Goal: Transaction & Acquisition: Obtain resource

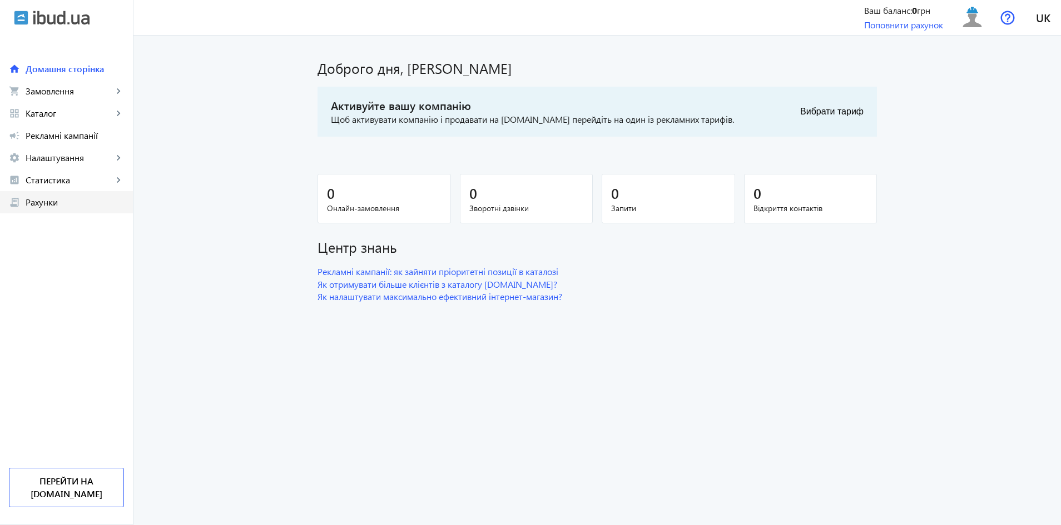
click at [53, 196] on link "receipt_long Рахунки" at bounding box center [66, 202] width 133 height 22
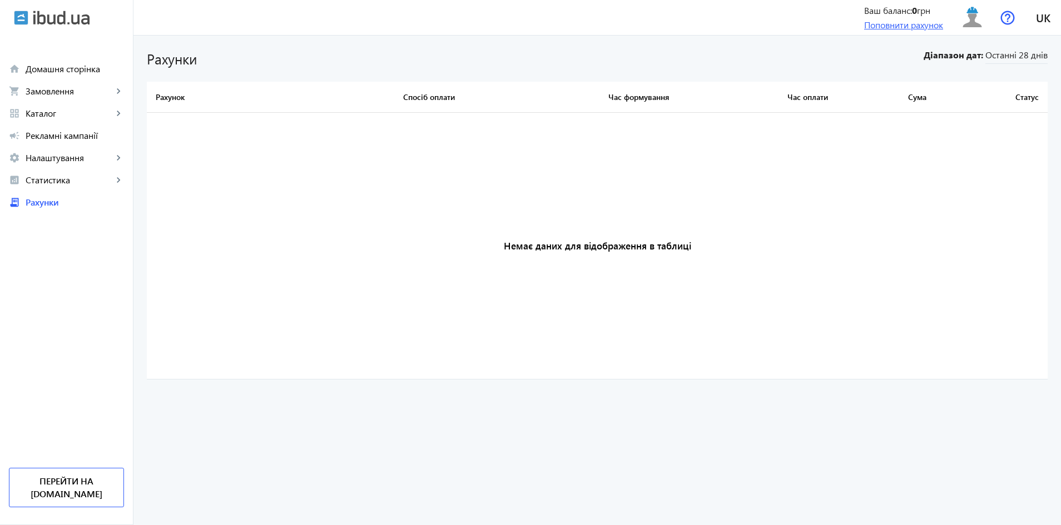
click at [885, 26] on link "Поповнити рахунок" at bounding box center [903, 25] width 79 height 12
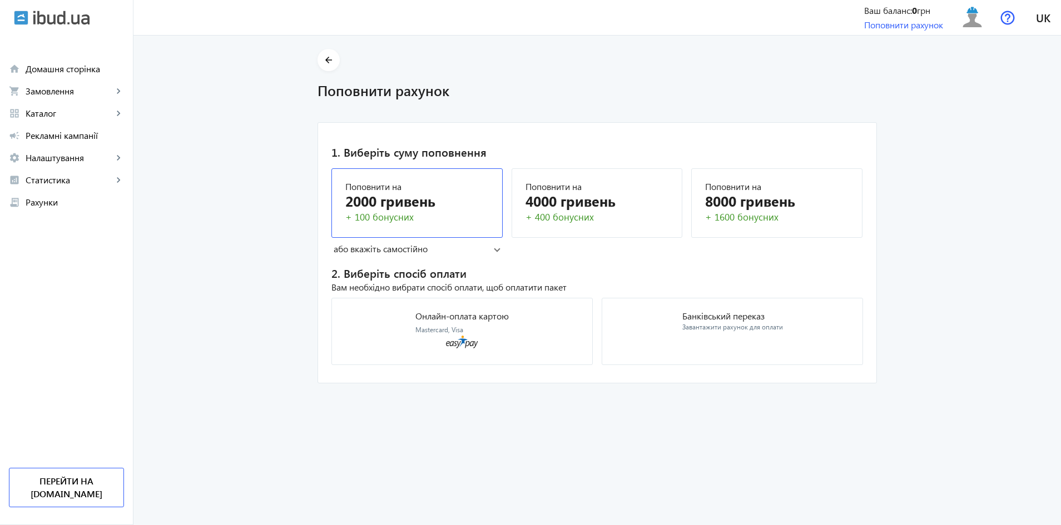
click at [440, 201] on div "2000 гривень" at bounding box center [416, 200] width 143 height 19
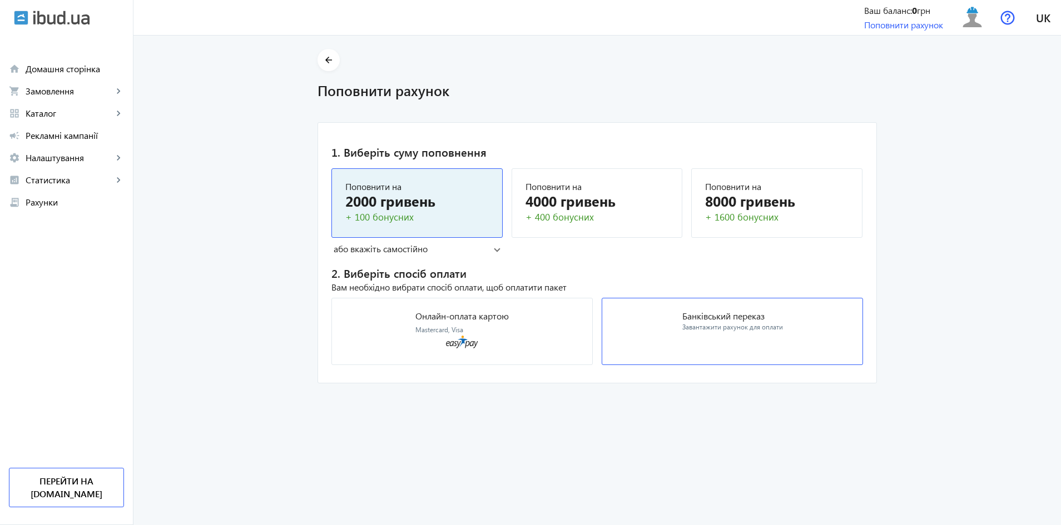
click at [744, 340] on mat-card "Банківський переказ Завантажити рахунок для оплати" at bounding box center [732, 331] width 261 height 67
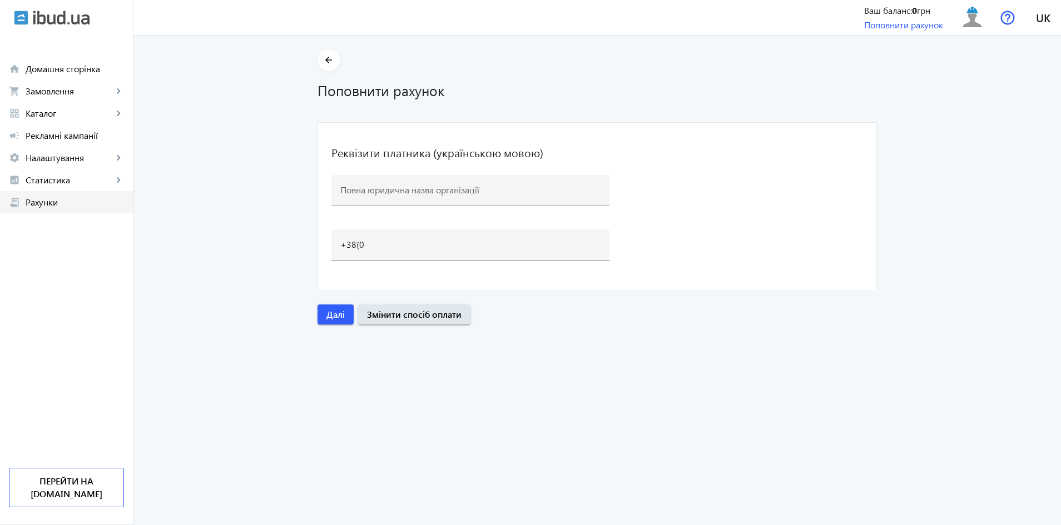
click at [39, 201] on span "Рахунки" at bounding box center [75, 202] width 98 height 11
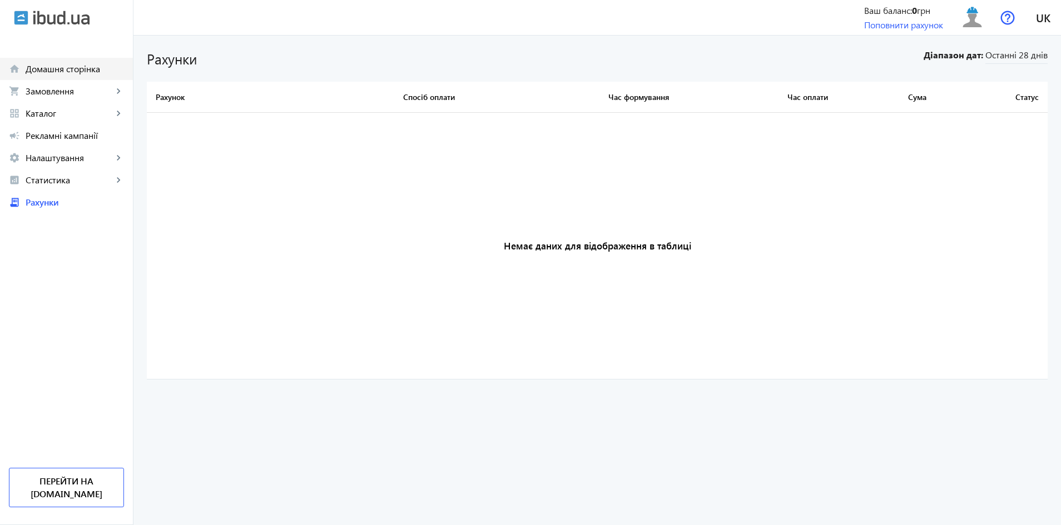
click at [65, 73] on span "Домашня сторінка" at bounding box center [75, 68] width 98 height 11
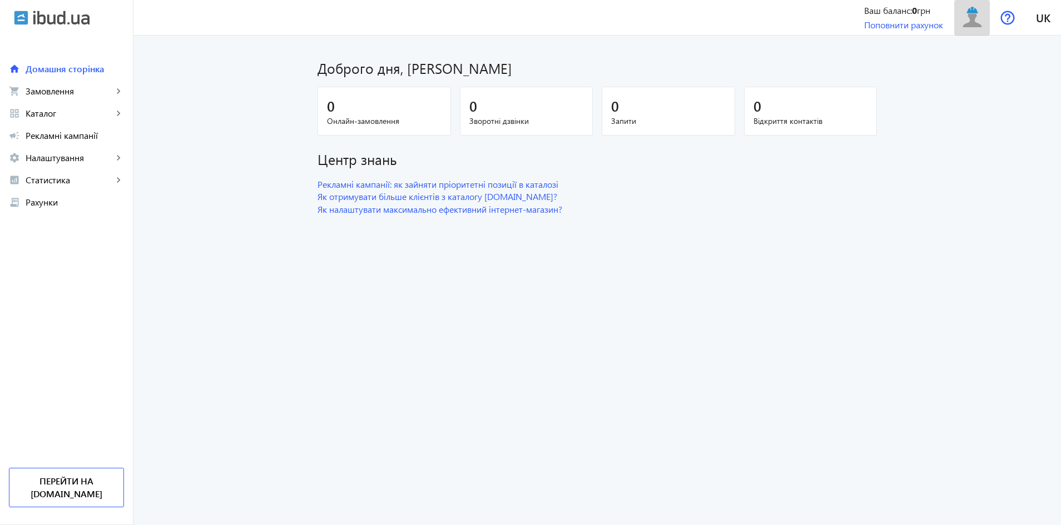
click at [980, 9] on img at bounding box center [972, 17] width 25 height 25
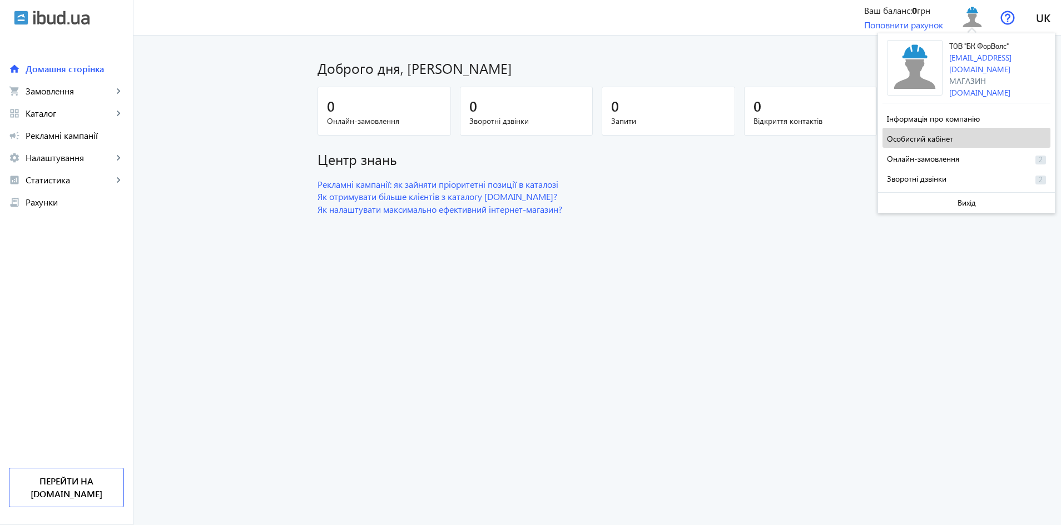
click at [935, 137] on span "Особистий кабінет" at bounding box center [920, 138] width 66 height 11
click at [31, 135] on span "Рекламні кампанії" at bounding box center [75, 135] width 98 height 11
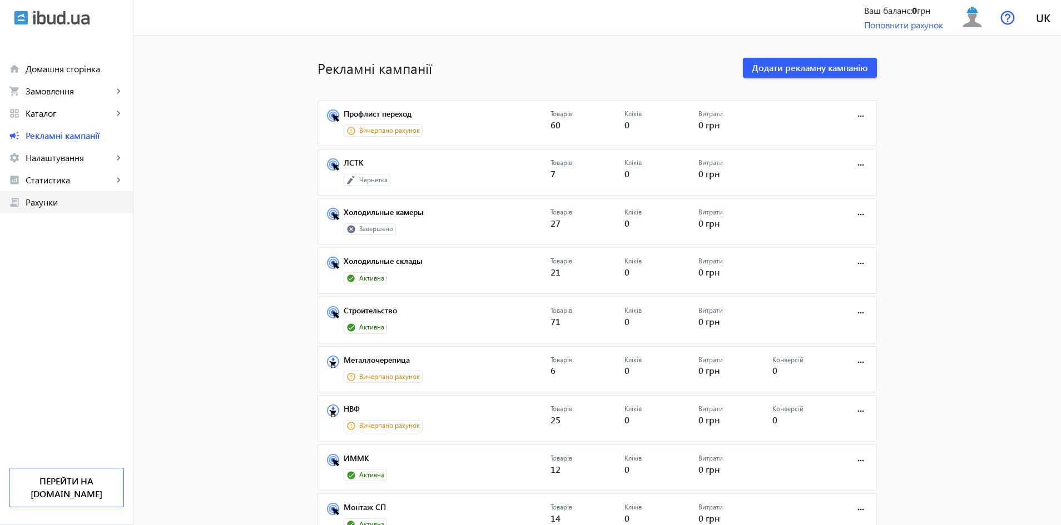
click at [42, 205] on span "Рахунки" at bounding box center [75, 202] width 98 height 11
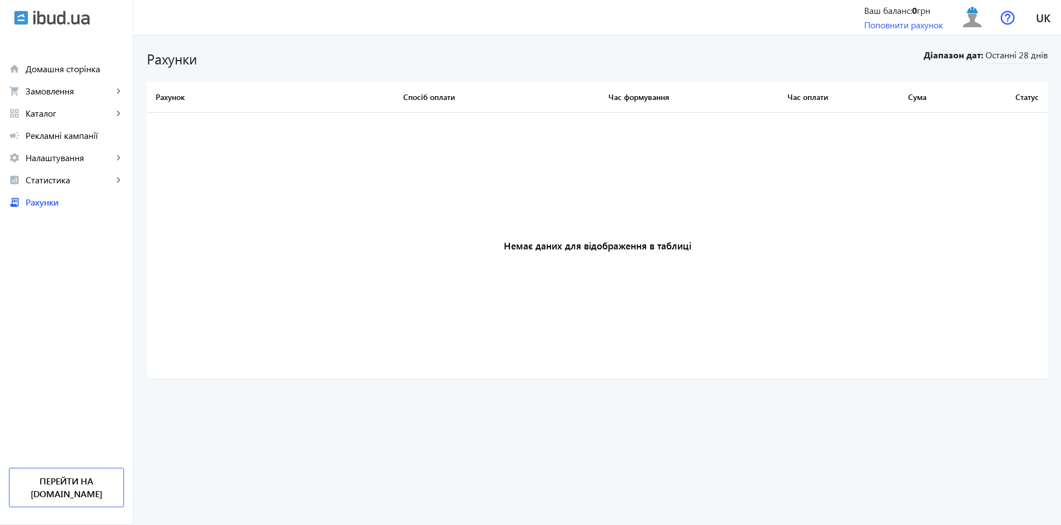
click at [628, 234] on h3 "Немає даних для відображення в таблиці" at bounding box center [597, 246] width 901 height 267
click at [528, 224] on h3 "Немає даних для відображення в таблиці" at bounding box center [597, 246] width 901 height 267
click at [891, 7] on div "Ваш баланс: 0 грн" at bounding box center [903, 10] width 79 height 12
click at [893, 27] on link "Поповнити рахунок" at bounding box center [903, 25] width 79 height 12
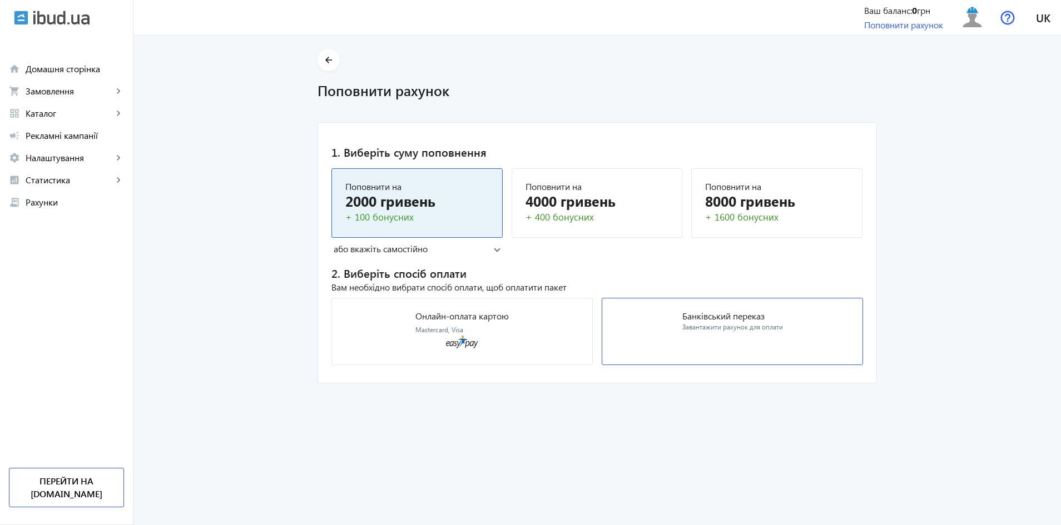
click at [745, 319] on p "Банківський переказ" at bounding box center [732, 316] width 101 height 9
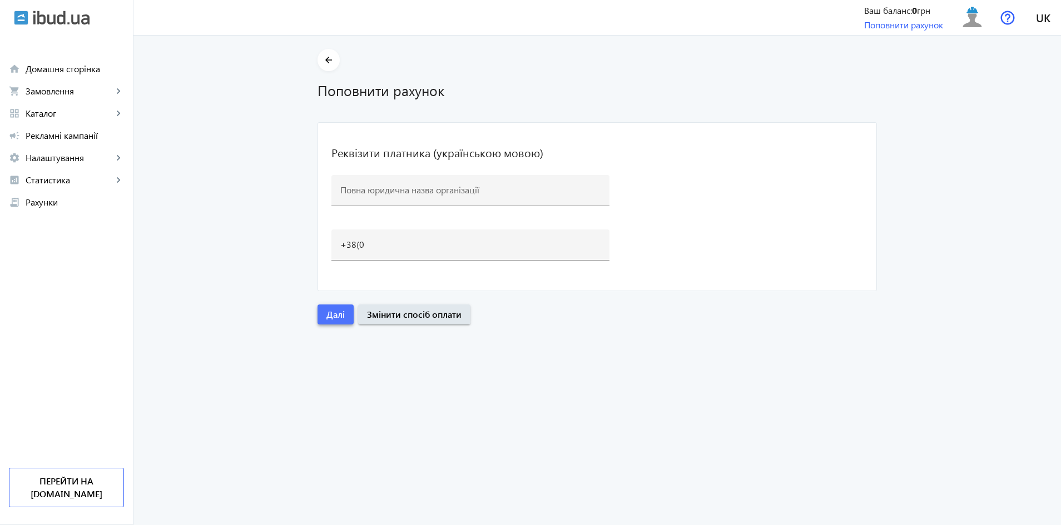
click at [329, 314] on span "Далі" at bounding box center [335, 315] width 18 height 12
click at [54, 76] on link "home Домашня сторінка" at bounding box center [66, 69] width 133 height 22
